Goal: Navigation & Orientation: Find specific page/section

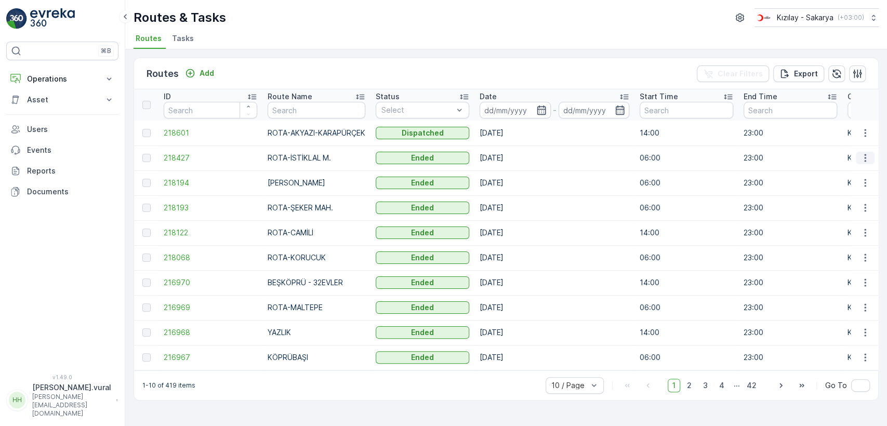
click at [865, 156] on icon "button" at bounding box center [865, 158] width 10 height 10
click at [855, 170] on span "See More Details" at bounding box center [841, 173] width 60 height 10
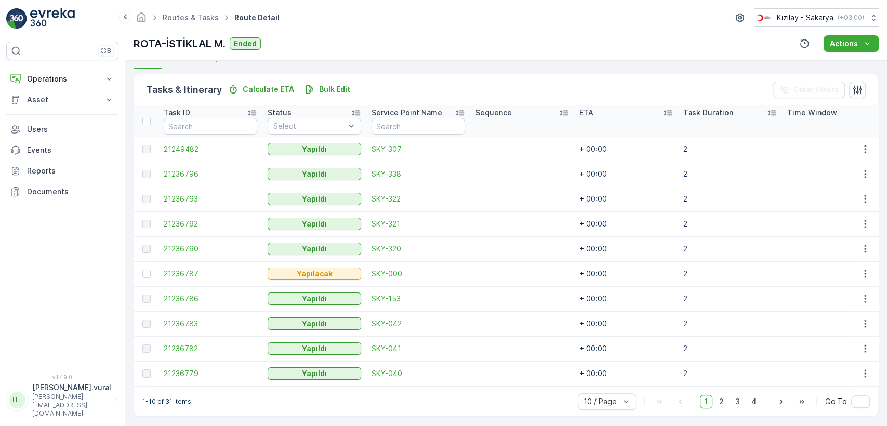
scroll to position [247, 0]
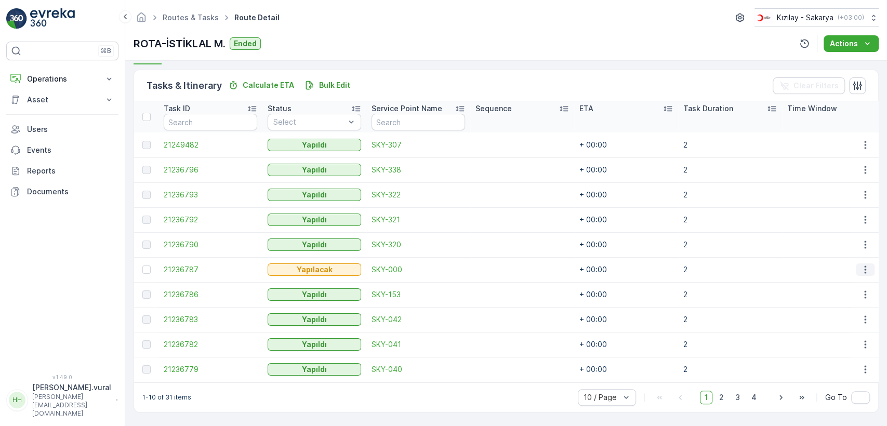
click at [864, 266] on icon "button" at bounding box center [865, 270] width 2 height 8
click at [852, 338] on div "Delete" at bounding box center [848, 343] width 78 height 15
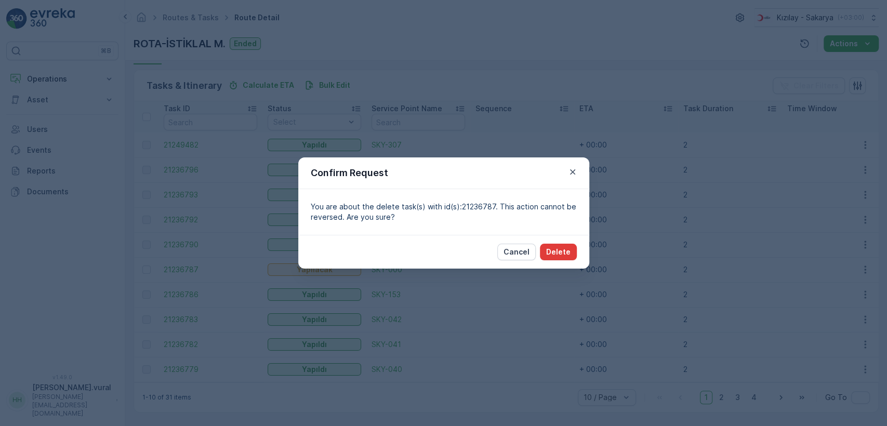
click at [570, 250] on p "Delete" at bounding box center [558, 252] width 24 height 10
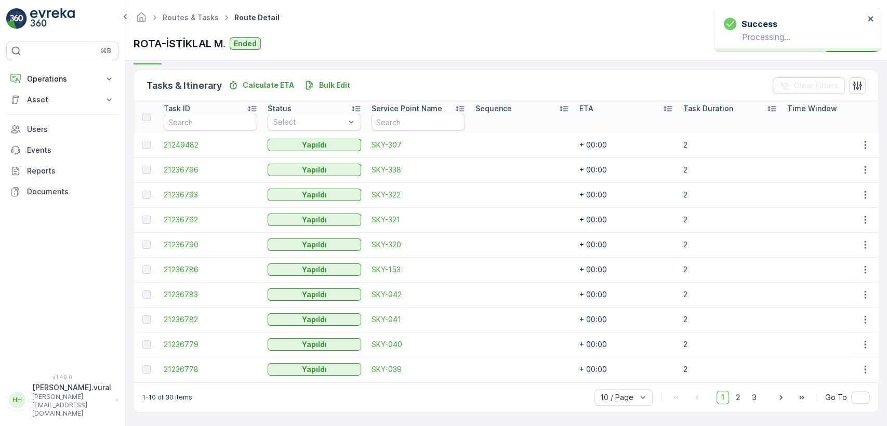
click at [720, 396] on span "1" at bounding box center [723, 398] width 12 height 14
click at [732, 398] on span "2" at bounding box center [738, 398] width 14 height 14
click at [748, 398] on span "3" at bounding box center [754, 398] width 14 height 14
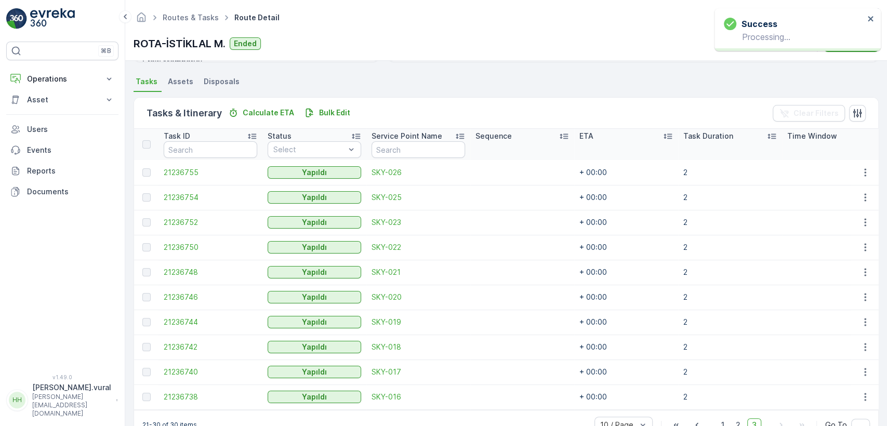
scroll to position [247, 0]
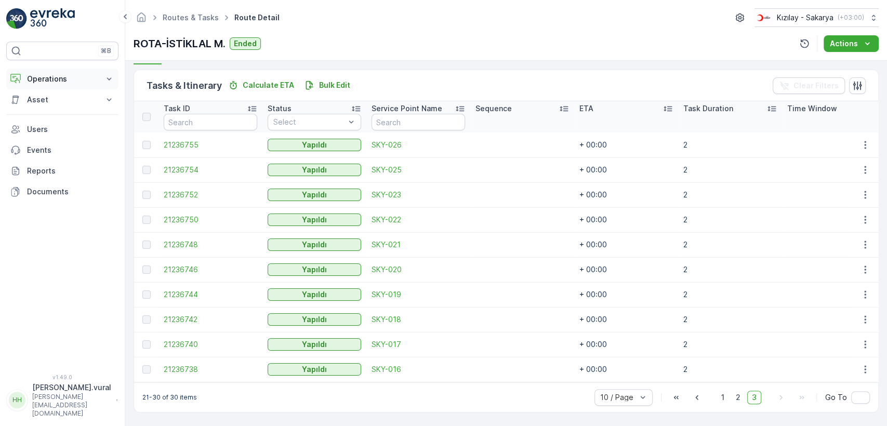
click at [65, 83] on p "Operations" at bounding box center [62, 79] width 71 height 10
click at [67, 122] on p "Routes & Tasks" at bounding box center [54, 126] width 54 height 10
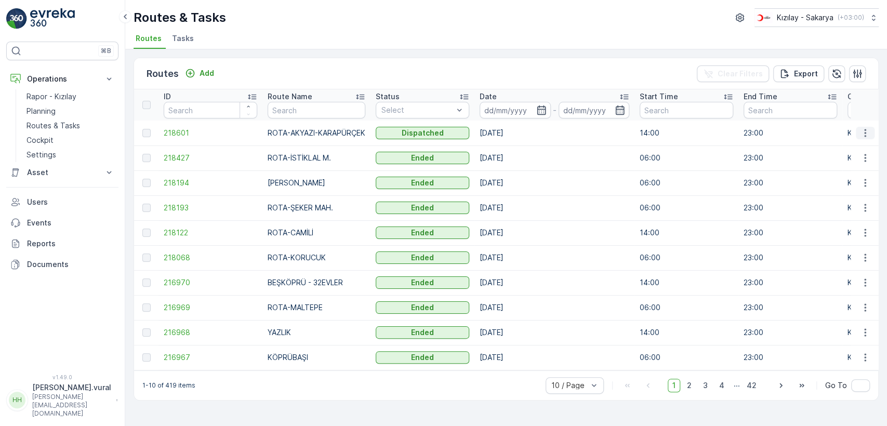
click at [861, 135] on icon "button" at bounding box center [865, 133] width 10 height 10
click at [858, 143] on span "See More Details" at bounding box center [841, 148] width 60 height 10
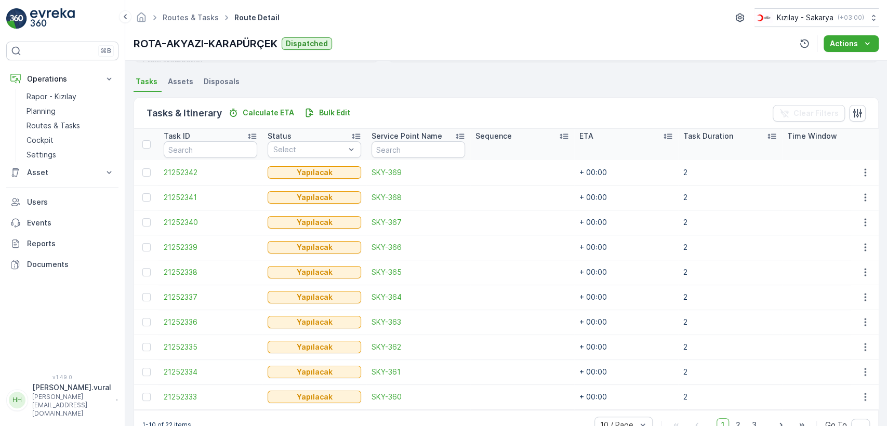
scroll to position [247, 0]
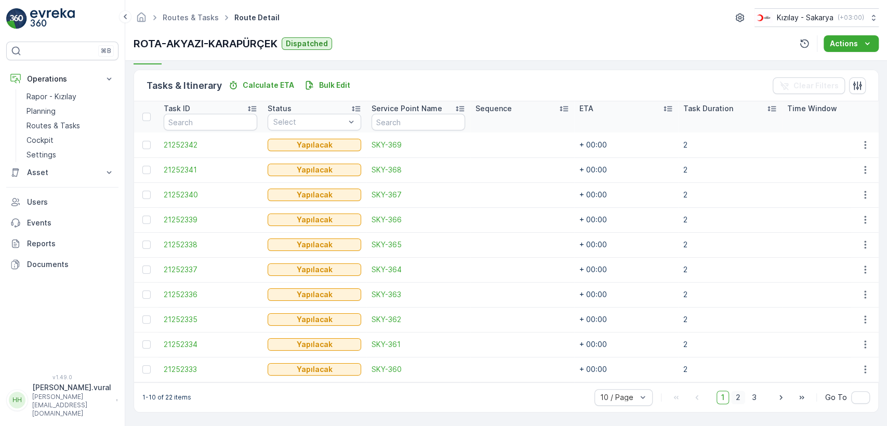
click at [744, 399] on span "2" at bounding box center [738, 398] width 14 height 14
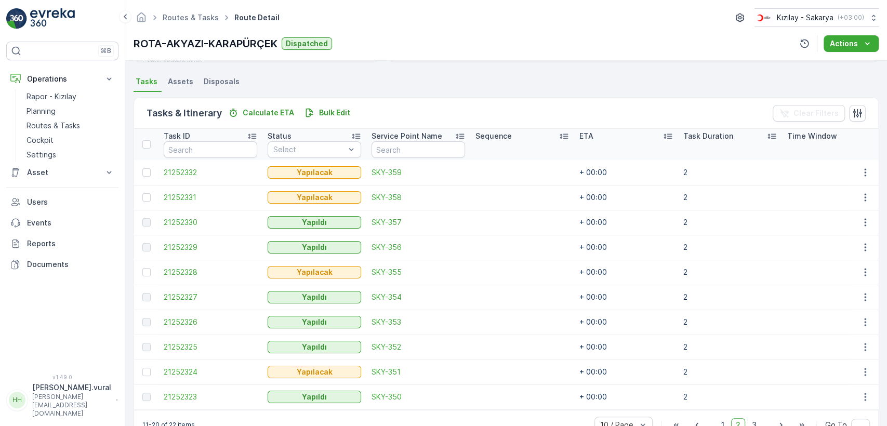
scroll to position [247, 0]
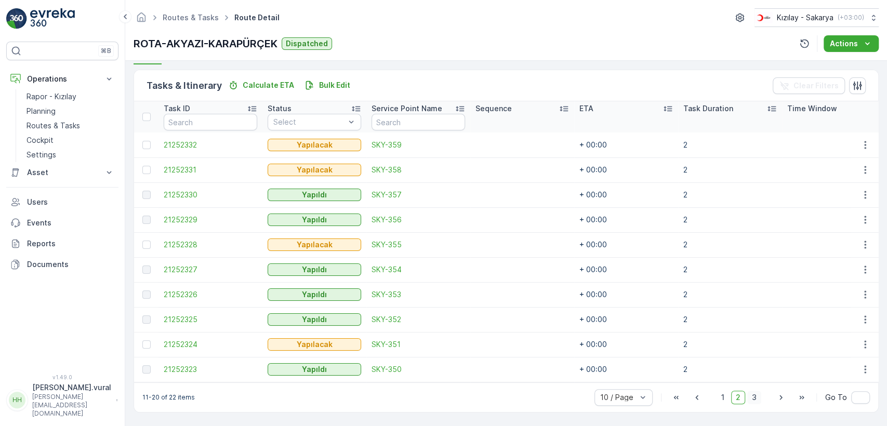
click at [751, 401] on span "3" at bounding box center [754, 398] width 14 height 14
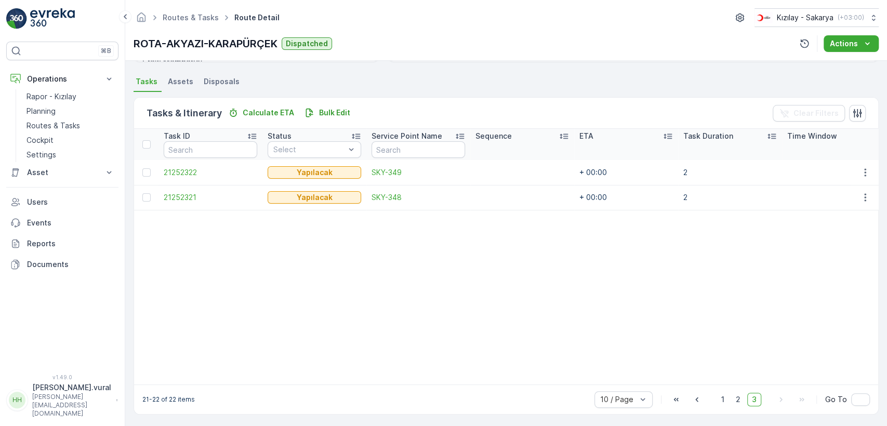
scroll to position [222, 0]
click at [725, 398] on span "1" at bounding box center [723, 398] width 12 height 14
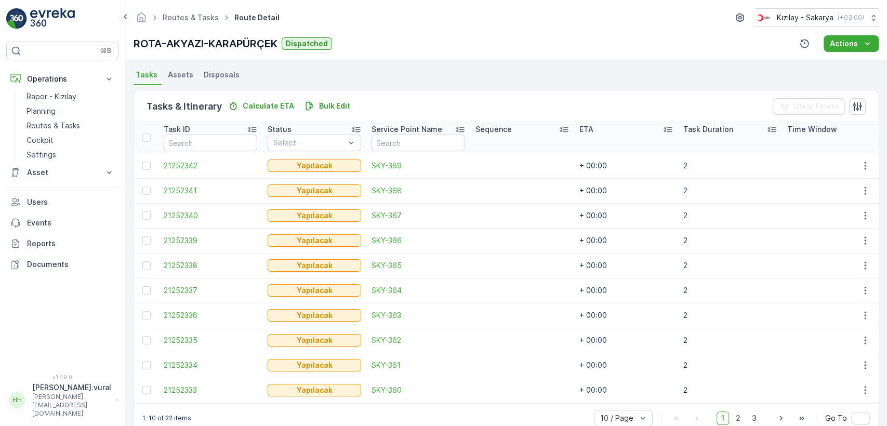
scroll to position [247, 0]
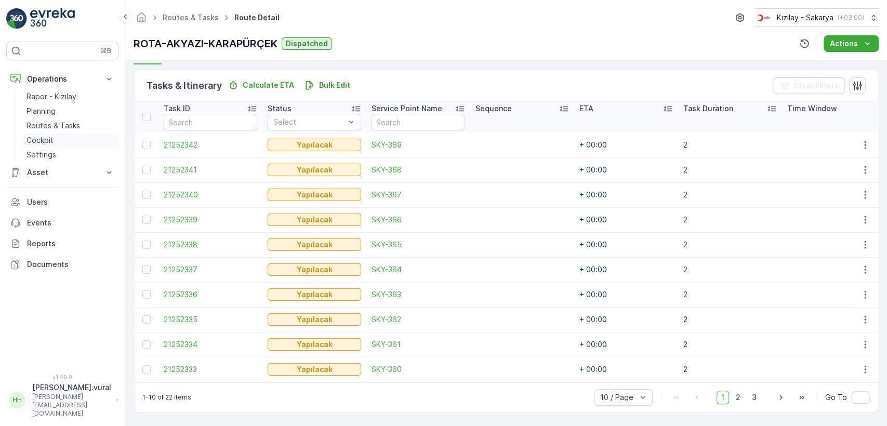
click at [81, 144] on link "Cockpit" at bounding box center [70, 140] width 96 height 15
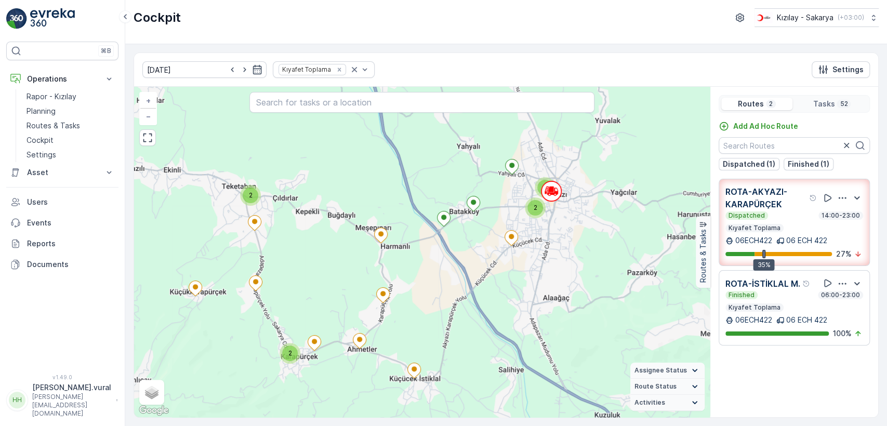
drag, startPoint x: 333, startPoint y: 292, endPoint x: 370, endPoint y: 259, distance: 50.1
click at [370, 262] on div "2 2 2 3 6 3 20 + − Satellite Roadmap Terrain Hybrid Leaflet Keyboard shortcuts …" at bounding box center [422, 252] width 576 height 330
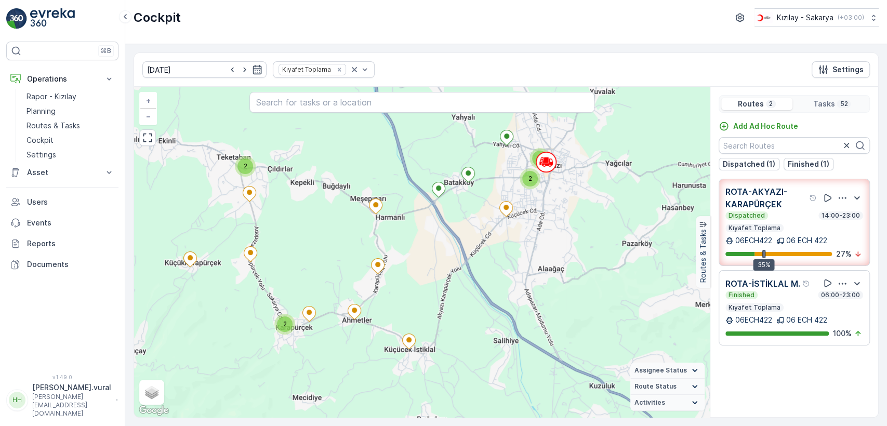
drag, startPoint x: 327, startPoint y: 247, endPoint x: 353, endPoint y: 238, distance: 27.6
click at [353, 238] on div "2 2 2 3 6 3 20 + − Satellite Roadmap Terrain Hybrid Leaflet Keyboard shortcuts …" at bounding box center [422, 252] width 576 height 330
